Goal: Transaction & Acquisition: Book appointment/travel/reservation

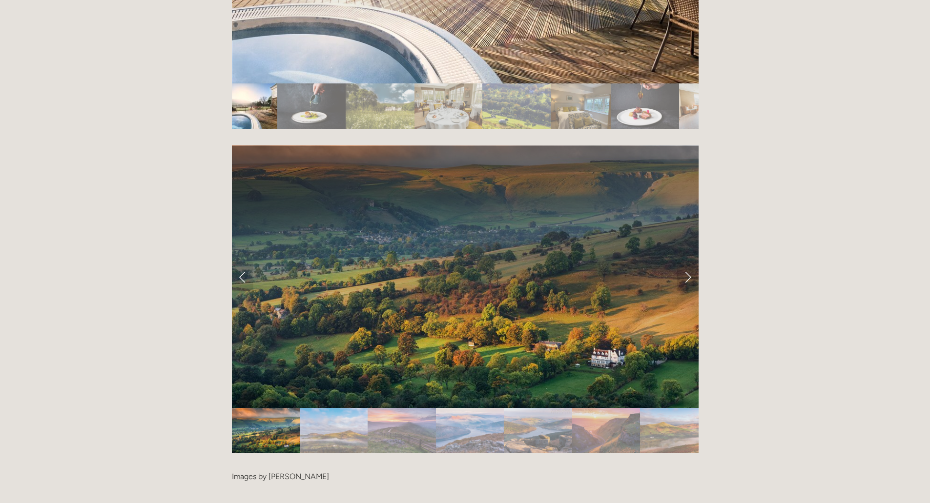
scroll to position [2014, 0]
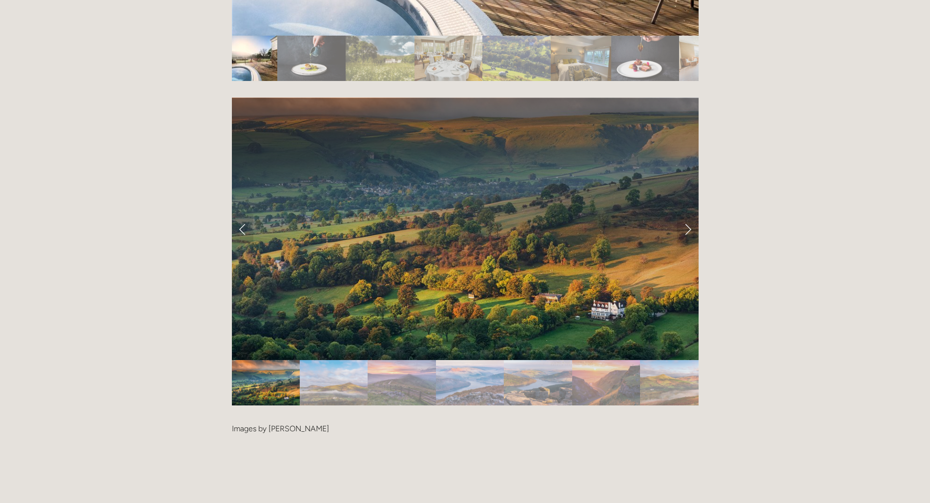
drag, startPoint x: 933, startPoint y: 43, endPoint x: 918, endPoint y: 331, distance: 288.3
click at [688, 214] on link "Next Slide" at bounding box center [687, 228] width 21 height 29
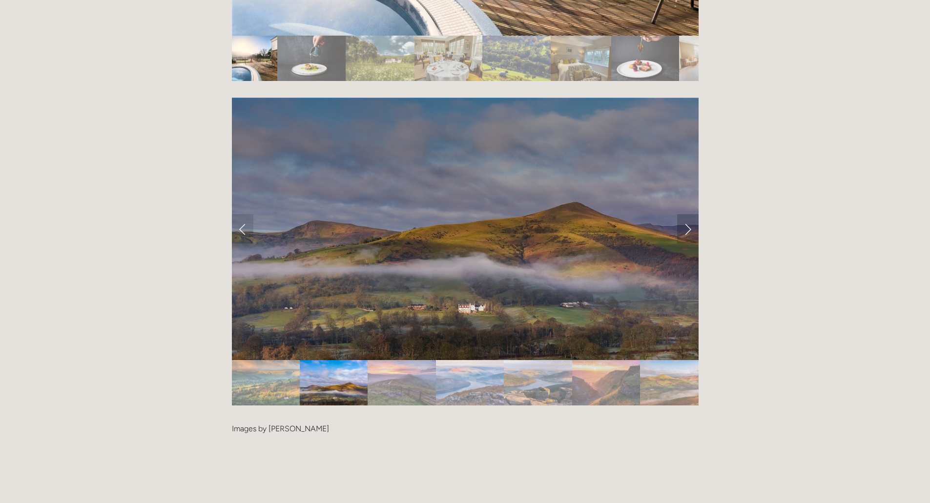
click at [688, 214] on link "Next Slide" at bounding box center [687, 228] width 21 height 29
click at [687, 214] on link "Next Slide" at bounding box center [687, 228] width 21 height 29
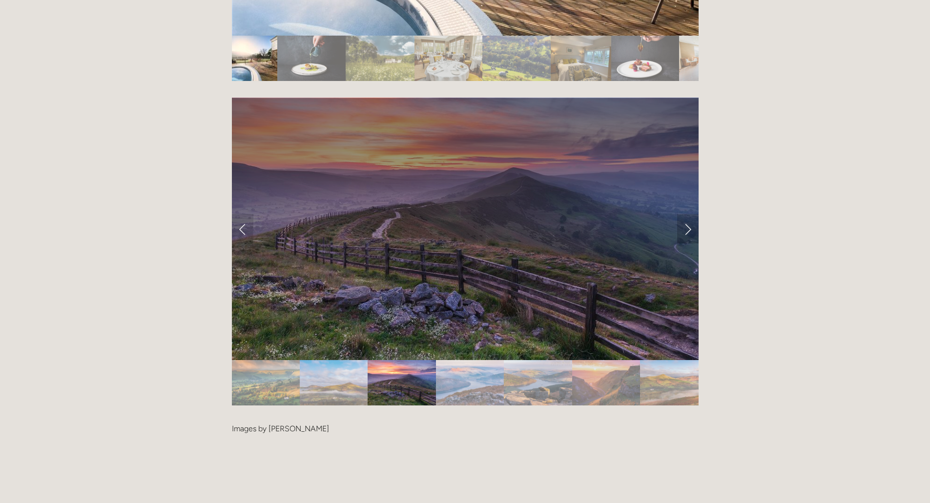
click at [687, 214] on link "Next Slide" at bounding box center [687, 228] width 21 height 29
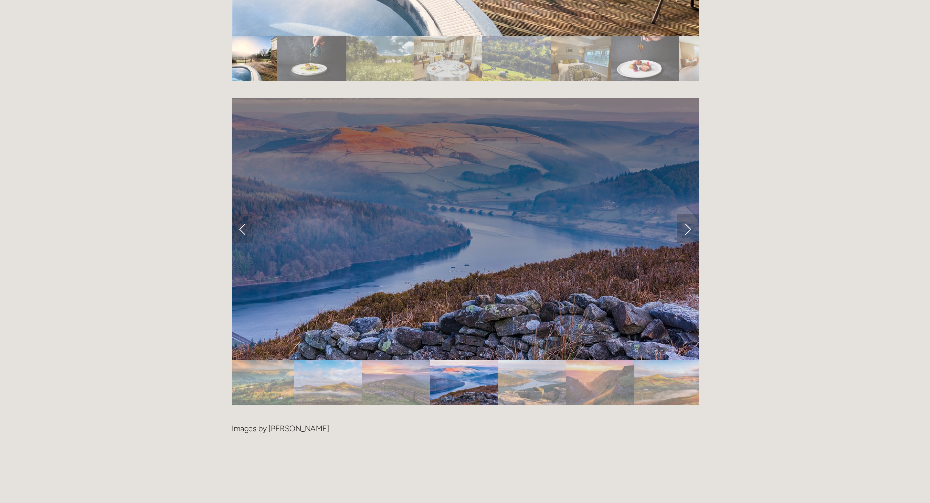
click at [687, 214] on link "Next Slide" at bounding box center [687, 228] width 21 height 29
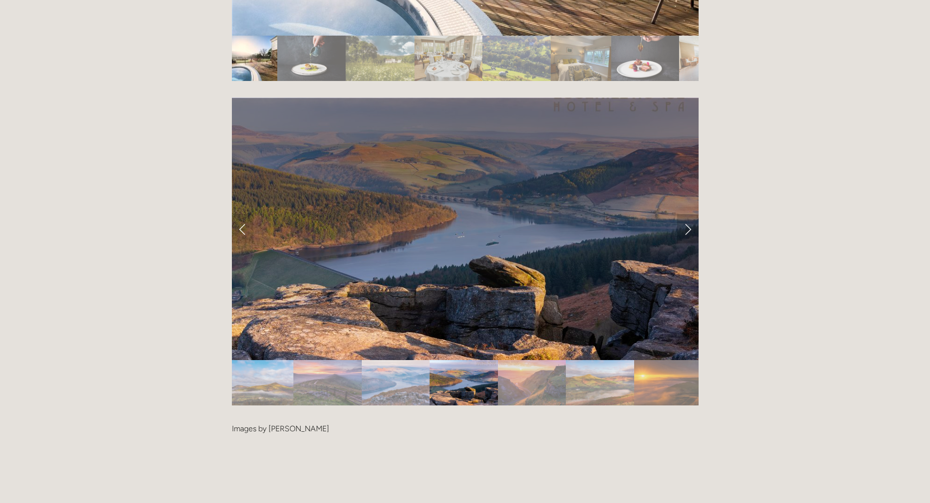
click at [687, 214] on link "Next Slide" at bounding box center [687, 228] width 21 height 29
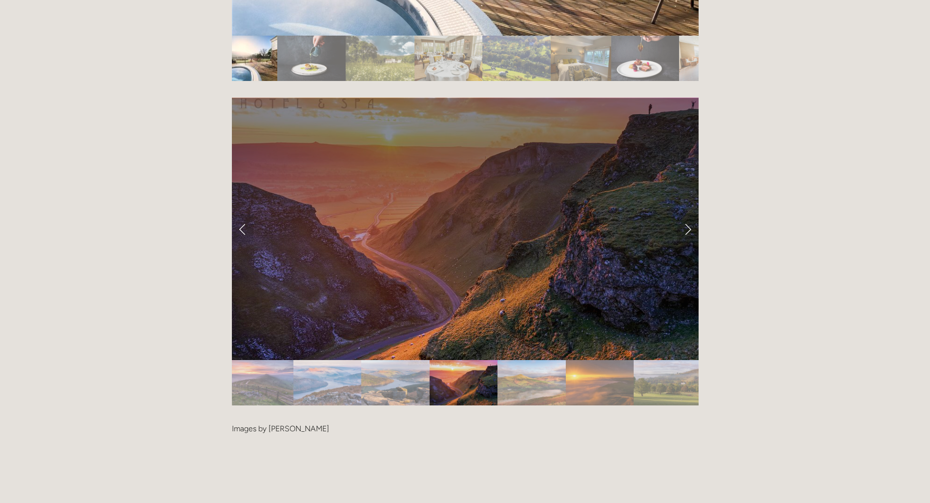
click at [687, 214] on link "Next Slide" at bounding box center [687, 228] width 21 height 29
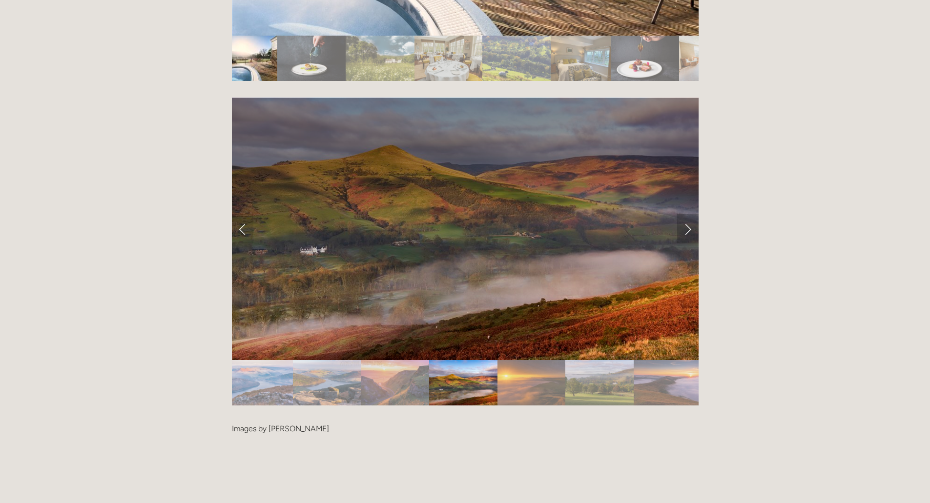
click at [687, 214] on link "Next Slide" at bounding box center [687, 228] width 21 height 29
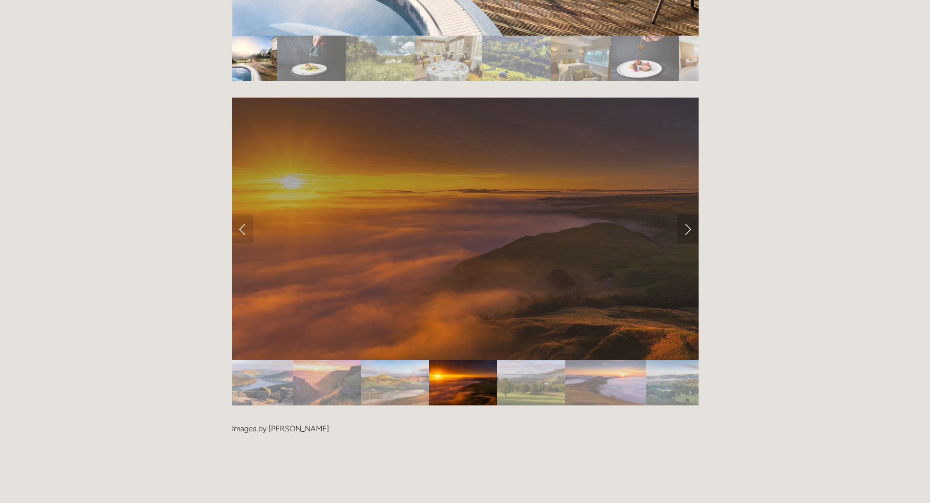
click at [687, 214] on link "Next Slide" at bounding box center [687, 228] width 21 height 29
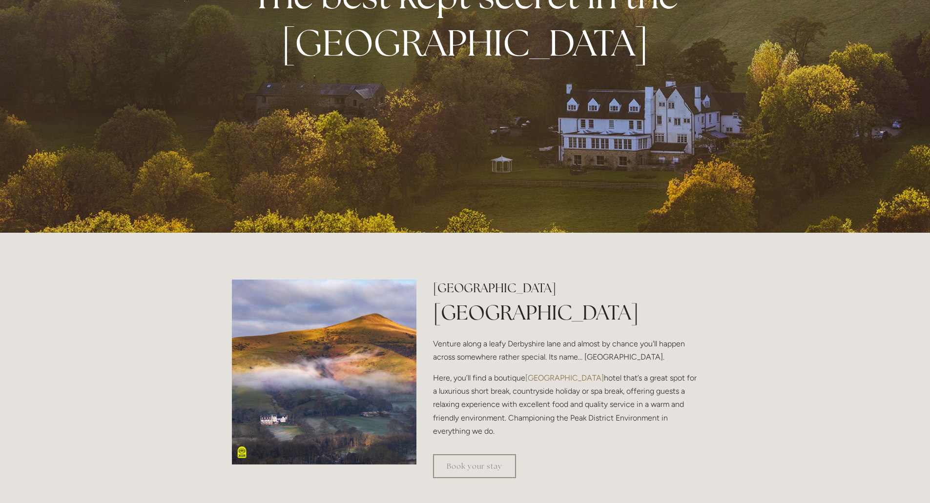
scroll to position [0, 0]
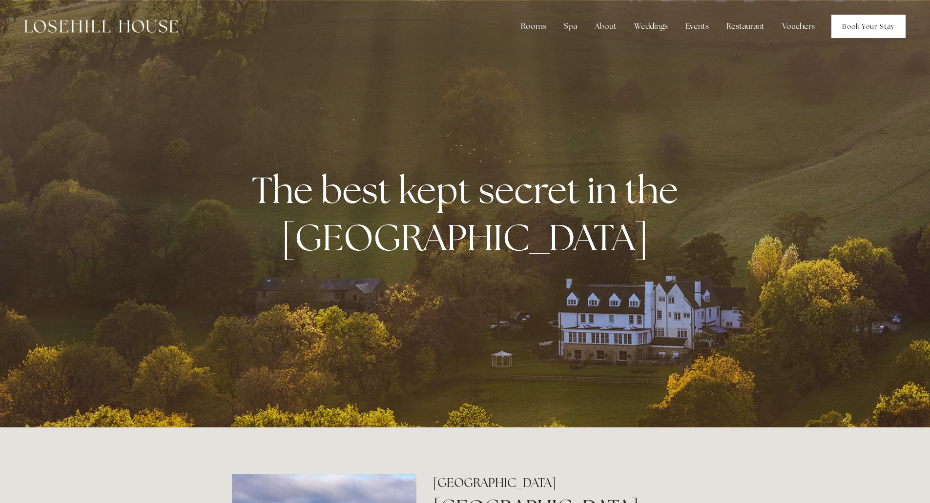
click at [863, 22] on link "Book Your Stay" at bounding box center [868, 26] width 74 height 23
